Goal: Find specific page/section: Find specific page/section

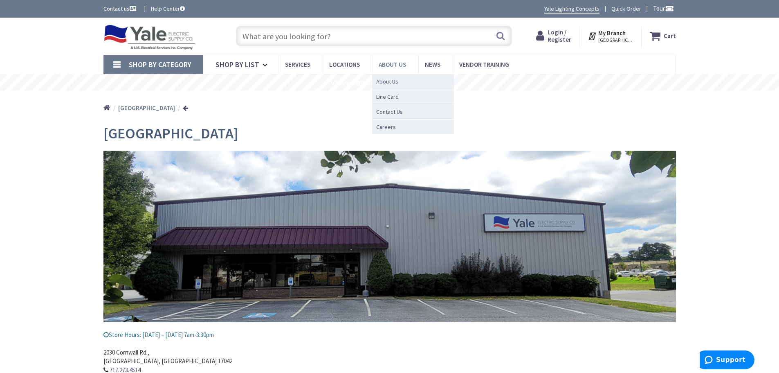
click at [407, 61] on link "About Us" at bounding box center [395, 64] width 46 height 18
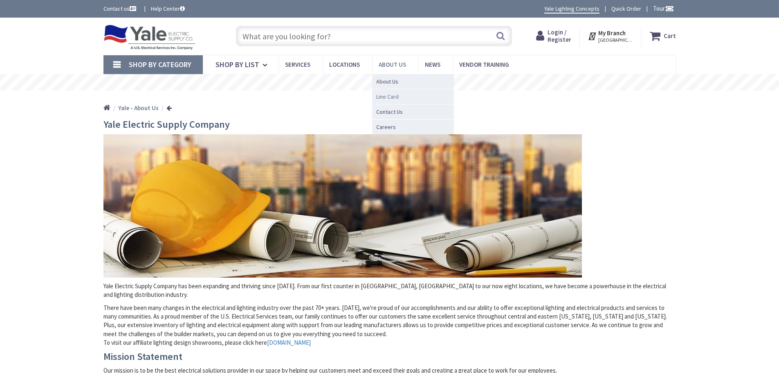
click at [380, 97] on span "Line Card" at bounding box center [387, 96] width 22 height 8
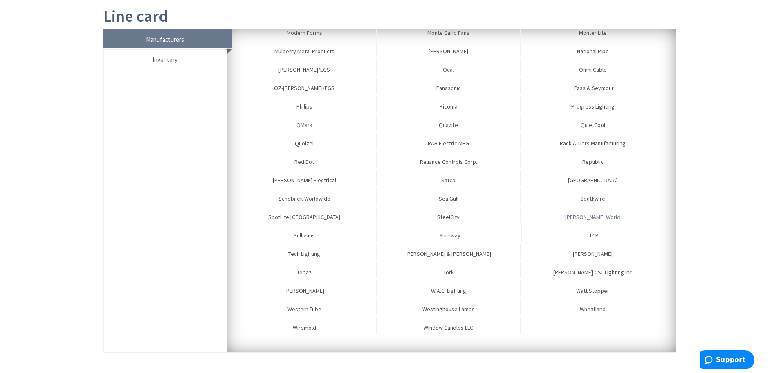
scroll to position [123, 0]
